Goal: Transaction & Acquisition: Purchase product/service

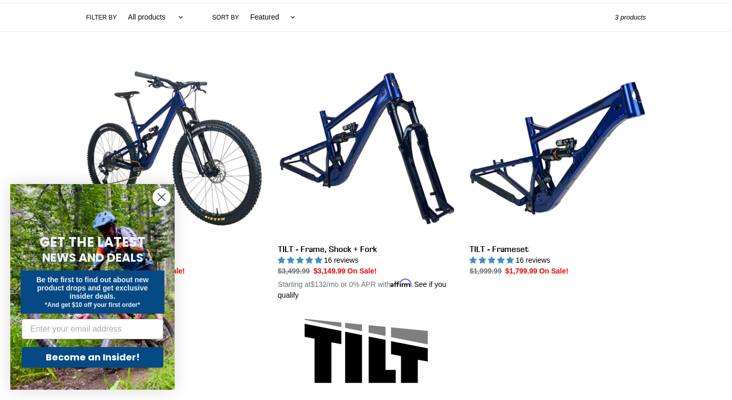
scroll to position [345, 0]
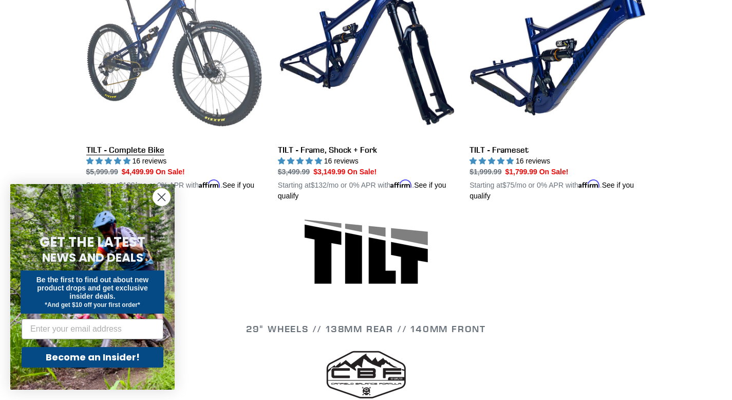
click at [214, 103] on link "TILT - Complete Bike" at bounding box center [174, 81] width 176 height 240
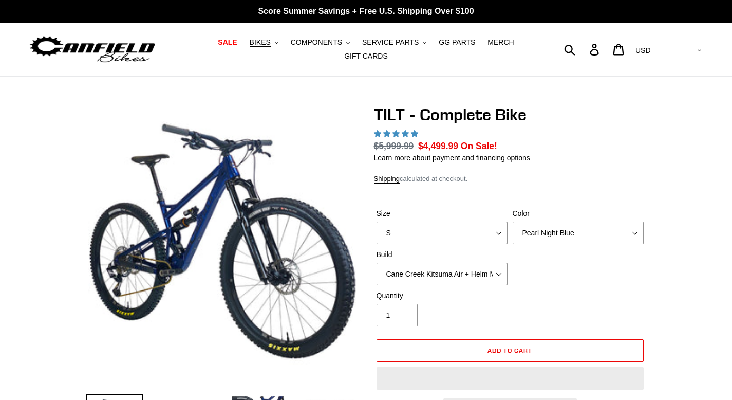
select select "highest-rating"
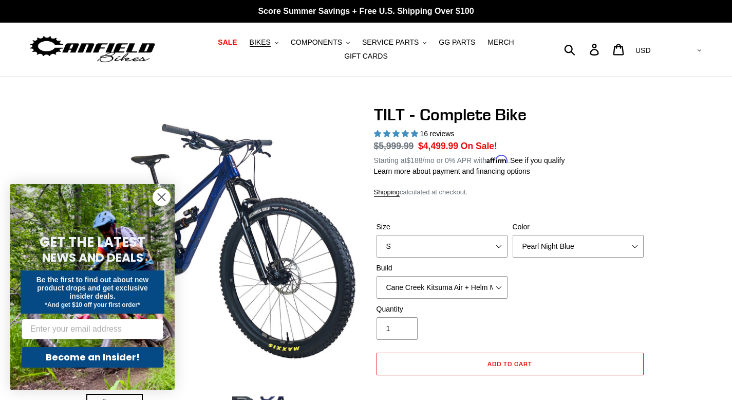
scroll to position [27, 0]
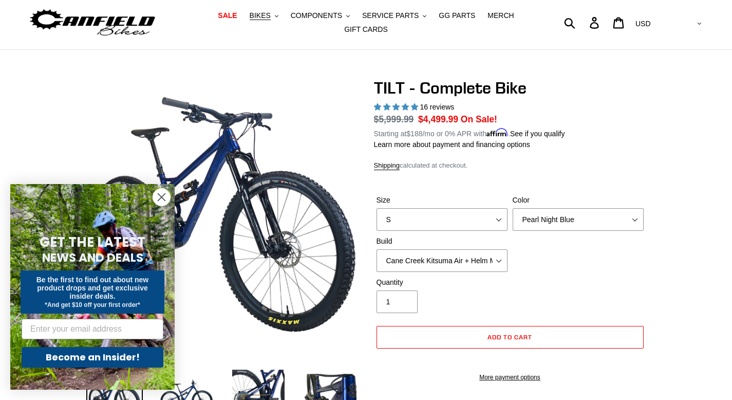
click at [154, 196] on circle "Close dialog" at bounding box center [161, 196] width 17 height 17
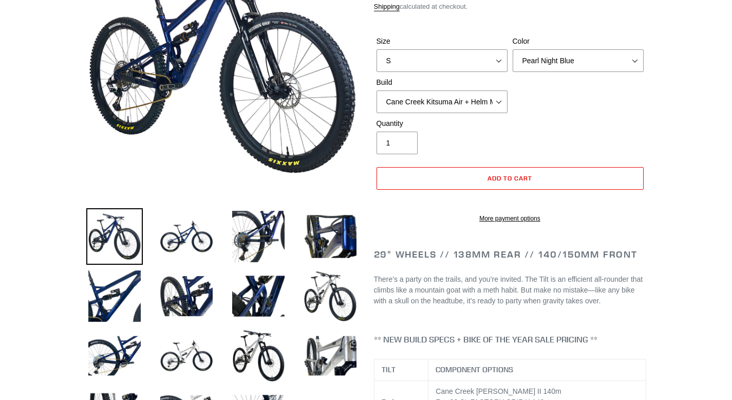
scroll to position [61, 0]
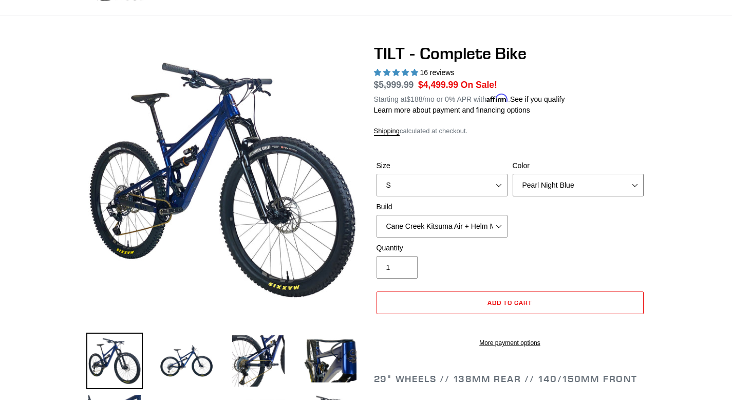
click at [565, 188] on select "Pearl Night Blue Stealth Silver Raw" at bounding box center [578, 185] width 131 height 23
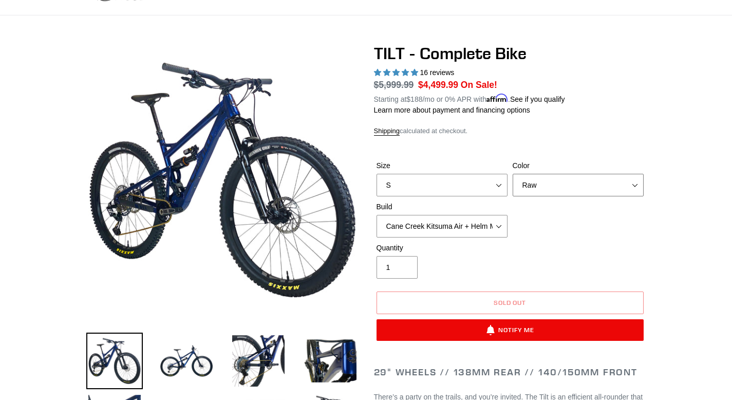
click at [570, 183] on select "Pearl Night Blue Stealth Silver Raw" at bounding box center [578, 185] width 131 height 23
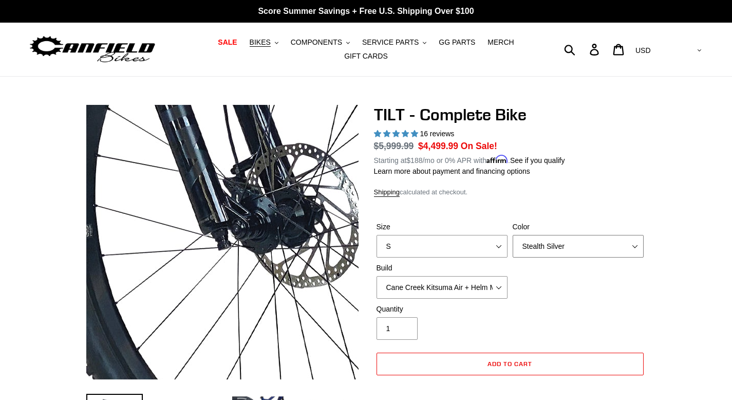
scroll to position [334, 0]
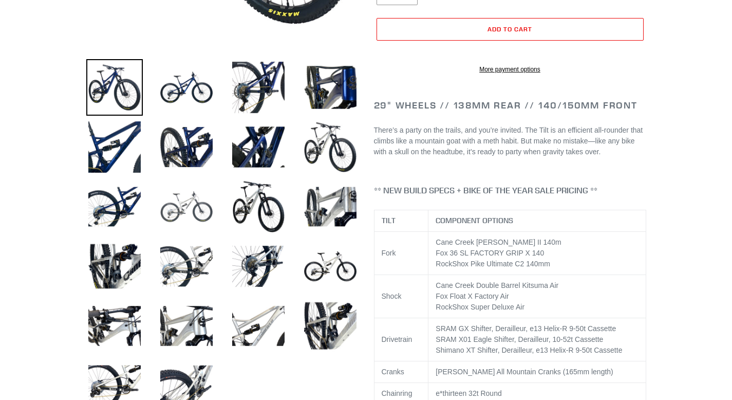
click at [203, 213] on img at bounding box center [186, 206] width 56 height 56
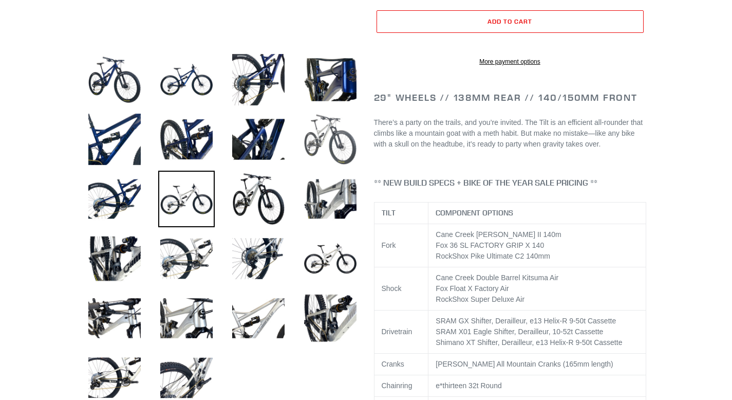
scroll to position [400, 0]
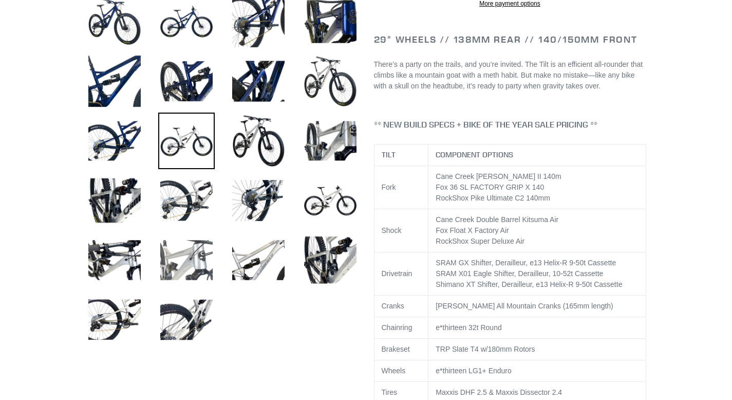
click at [201, 251] on img at bounding box center [186, 260] width 56 height 56
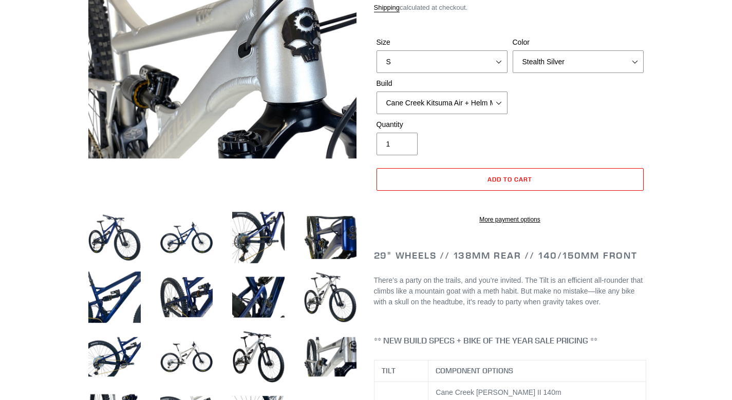
scroll to position [182, 0]
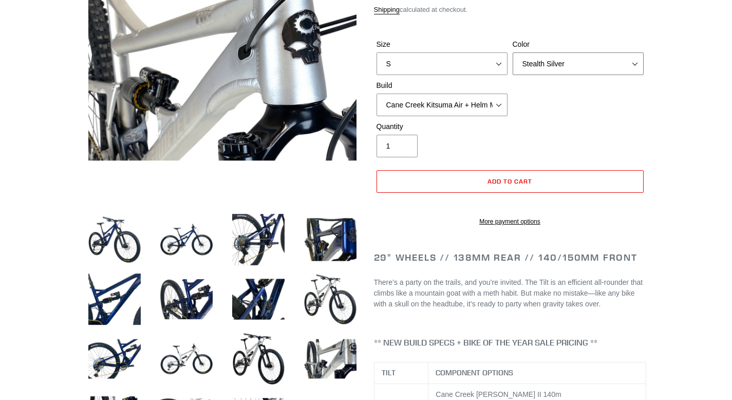
click at [559, 62] on select "Pearl Night Blue Stealth Silver Raw" at bounding box center [578, 63] width 131 height 23
select select "Pearl Night Blue"
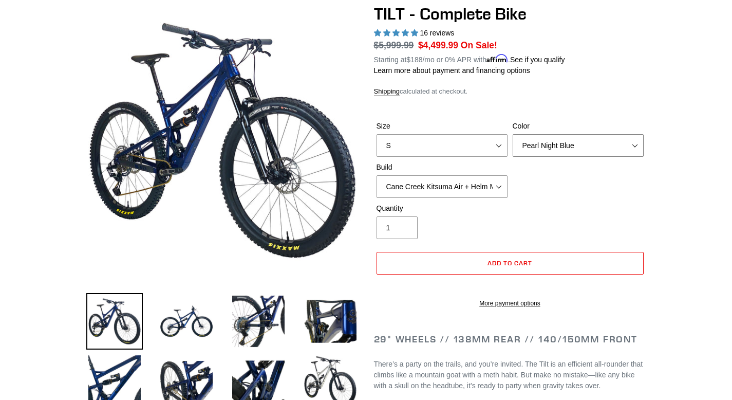
scroll to position [98, 0]
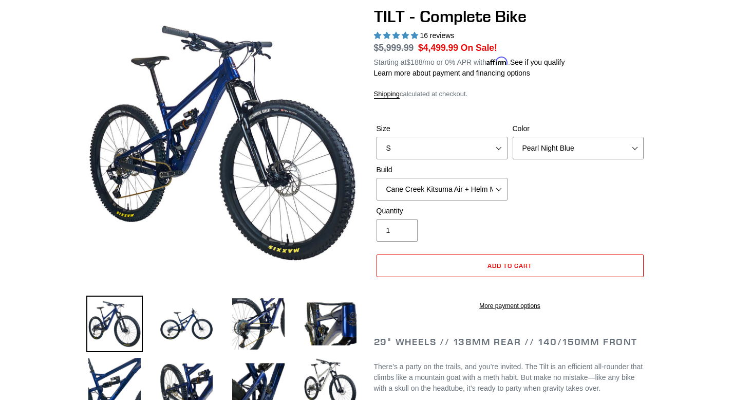
click at [121, 313] on img at bounding box center [114, 323] width 56 height 56
